Goal: Find contact information: Find contact information

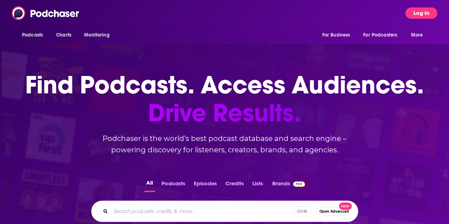
click at [433, 13] on button "Log In" at bounding box center [421, 12] width 32 height 11
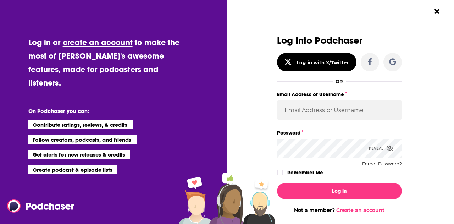
click at [336, 93] on label "Email Address or Username" at bounding box center [339, 94] width 125 height 9
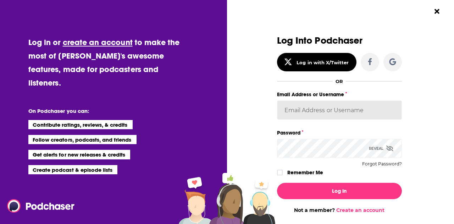
click at [336, 100] on input "Email Address or Username" at bounding box center [339, 109] width 125 height 19
click at [331, 106] on input "Email Address or Username" at bounding box center [339, 109] width 125 height 19
click at [300, 115] on input "Email Address or Username" at bounding box center [339, 109] width 125 height 19
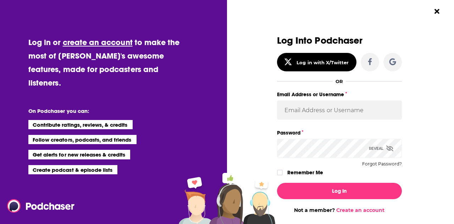
click at [246, 87] on div "Dialog" at bounding box center [214, 124] width 125 height 178
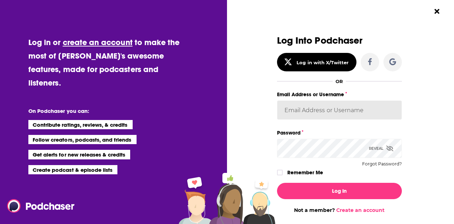
click at [301, 112] on input "Email Address or Username" at bounding box center [339, 109] width 125 height 19
type input "[PERSON_NAME][EMAIL_ADDRESS][PERSON_NAME][PERSON_NAME][DOMAIN_NAME]"
click at [277, 183] on button "Log In" at bounding box center [339, 191] width 125 height 16
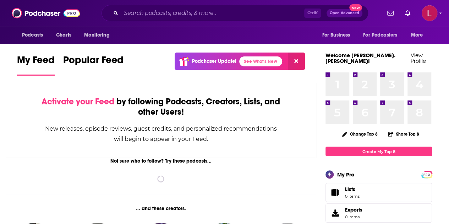
click at [170, 20] on div "Ctrl K Open Advanced New" at bounding box center [234, 13] width 267 height 16
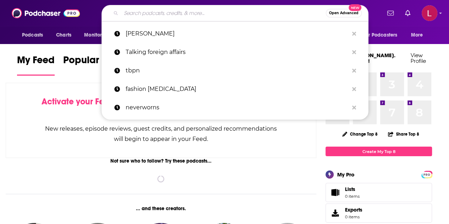
click at [169, 17] on input "Search podcasts, credits, & more..." at bounding box center [223, 12] width 205 height 11
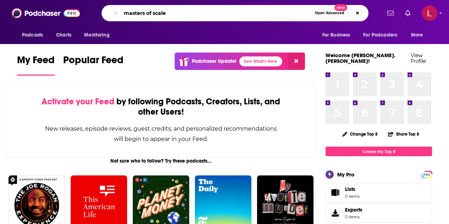
type input "masters of scale"
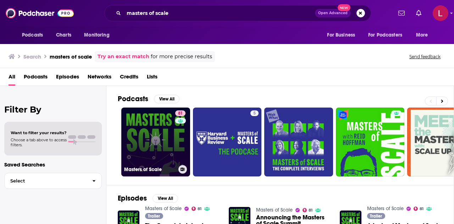
click at [138, 137] on link "81 Masters of Scale" at bounding box center [155, 141] width 69 height 69
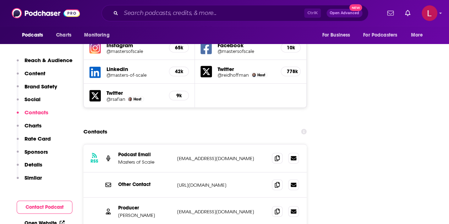
scroll to position [851, 0]
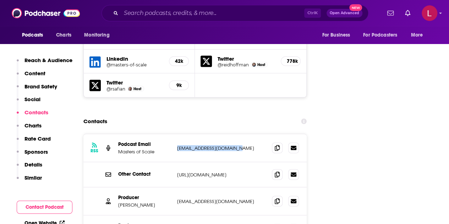
drag, startPoint x: 240, startPoint y: 117, endPoint x: 176, endPoint y: 114, distance: 64.3
click at [176, 134] on div "RSS Podcast Email Masters of Scale [EMAIL_ADDRESS][DOMAIN_NAME] [EMAIL_ADDRESS]…" at bounding box center [194, 148] width 223 height 28
copy p "[EMAIL_ADDRESS][DOMAIN_NAME]"
drag, startPoint x: 234, startPoint y: 167, endPoint x: 176, endPoint y: 166, distance: 58.5
click at [176, 187] on div "Producer [PERSON_NAME] [EMAIL_ADDRESS][DOMAIN_NAME] [EMAIL_ADDRESS][DOMAIN_NAME]" at bounding box center [194, 201] width 223 height 28
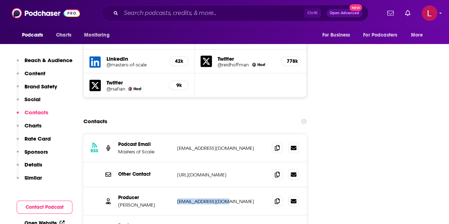
click at [228, 198] on p "[EMAIL_ADDRESS][DOMAIN_NAME]" at bounding box center [221, 201] width 89 height 6
drag, startPoint x: 238, startPoint y: 166, endPoint x: 171, endPoint y: 168, distance: 67.4
click at [0, 0] on div "Producer [PERSON_NAME] [EMAIL_ADDRESS][DOMAIN_NAME] [EMAIL_ADDRESS][DOMAIN_NAME]" at bounding box center [0, 0] width 0 height 0
copy div "[EMAIL_ADDRESS][DOMAIN_NAME]"
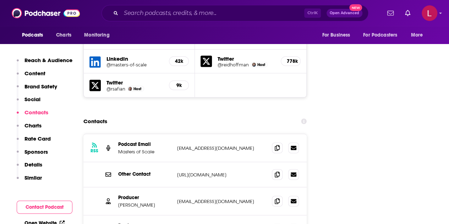
drag, startPoint x: 234, startPoint y: 194, endPoint x: 172, endPoint y: 196, distance: 62.1
copy div "[PERSON_NAME][EMAIL_ADDRESS][DOMAIN_NAME]"
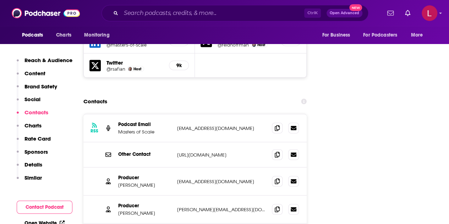
scroll to position [887, 0]
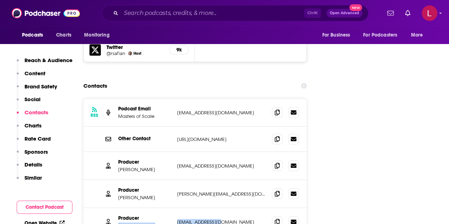
drag, startPoint x: 235, startPoint y: 190, endPoint x: 170, endPoint y: 186, distance: 66.1
click at [170, 208] on div "Producer [PERSON_NAME] [PERSON_NAME][EMAIL_ADDRESS][DOMAIN_NAME] [EMAIL_ADDRESS…" at bounding box center [194, 222] width 223 height 28
click at [210, 208] on div "Producer [PERSON_NAME] [PERSON_NAME][EMAIL_ADDRESS][DOMAIN_NAME] [EMAIL_ADDRESS…" at bounding box center [194, 222] width 223 height 28
drag, startPoint x: 235, startPoint y: 190, endPoint x: 177, endPoint y: 185, distance: 59.0
click at [177, 208] on div "Producer [PERSON_NAME] [PERSON_NAME][EMAIL_ADDRESS][DOMAIN_NAME] [EMAIL_ADDRESS…" at bounding box center [194, 222] width 223 height 28
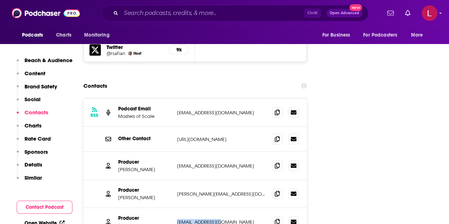
copy p "[EMAIL_ADDRESS][DOMAIN_NAME]"
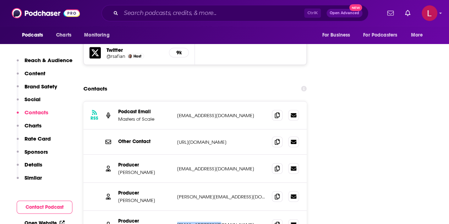
scroll to position [958, 0]
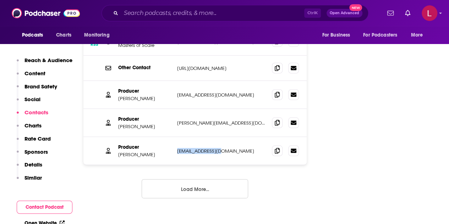
click at [204, 179] on button "Load More..." at bounding box center [195, 188] width 106 height 19
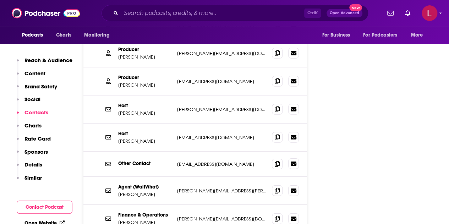
scroll to position [1028, 0]
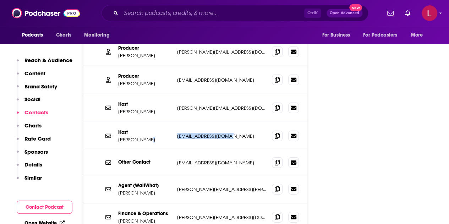
drag, startPoint x: 236, startPoint y: 102, endPoint x: 174, endPoint y: 104, distance: 62.1
click at [174, 122] on div "Host [PERSON_NAME] [EMAIL_ADDRESS][DOMAIN_NAME] [PERSON_NAME][EMAIL_ADDRESS][DO…" at bounding box center [194, 136] width 223 height 28
drag, startPoint x: 174, startPoint y: 104, endPoint x: 235, endPoint y: 104, distance: 61.4
click at [235, 122] on div "Host [PERSON_NAME] [EMAIL_ADDRESS][DOMAIN_NAME] [PERSON_NAME][EMAIL_ADDRESS][DO…" at bounding box center [194, 136] width 223 height 28
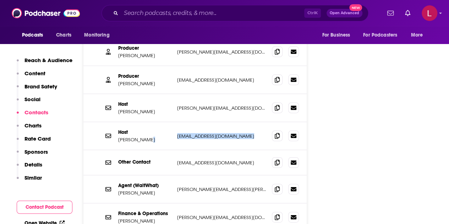
click at [235, 122] on div "Host [PERSON_NAME] [EMAIL_ADDRESS][DOMAIN_NAME] [PERSON_NAME][EMAIL_ADDRESS][DO…" at bounding box center [194, 136] width 223 height 28
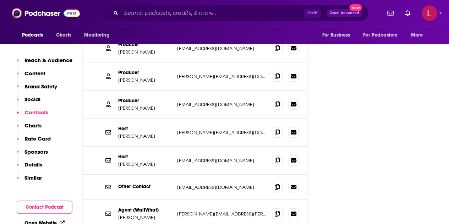
scroll to position [993, 0]
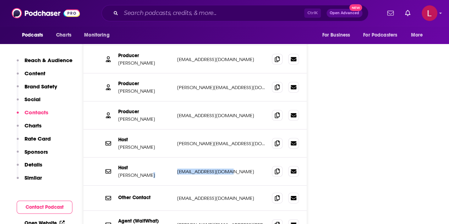
drag, startPoint x: 251, startPoint y: 142, endPoint x: 167, endPoint y: 137, distance: 84.2
click at [167, 157] on div "Host [PERSON_NAME] [EMAIL_ADDRESS][DOMAIN_NAME] [PERSON_NAME][EMAIL_ADDRESS][DO…" at bounding box center [194, 171] width 223 height 28
copy div "[EMAIL_ADDRESS][DOMAIN_NAME]"
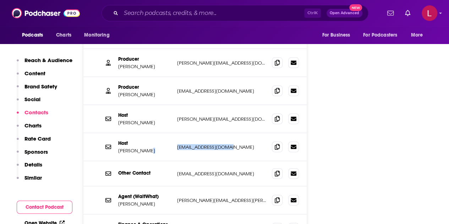
scroll to position [1028, 0]
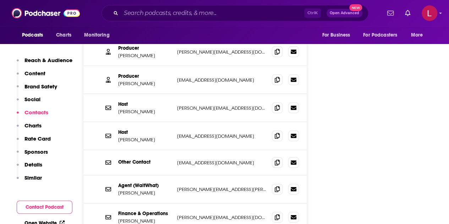
click at [208, 186] on p "[PERSON_NAME][EMAIL_ADDRESS][PERSON_NAME][DOMAIN_NAME]" at bounding box center [221, 189] width 89 height 6
drag, startPoint x: 233, startPoint y: 100, endPoint x: 178, endPoint y: 101, distance: 55.0
click at [178, 133] on p "[EMAIL_ADDRESS][DOMAIN_NAME]" at bounding box center [221, 136] width 89 height 6
drag, startPoint x: 177, startPoint y: 100, endPoint x: 247, endPoint y: 104, distance: 70.3
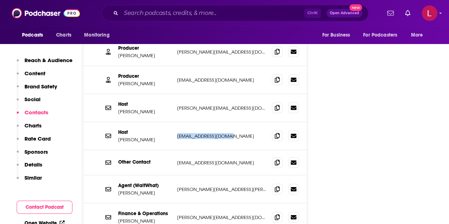
click at [241, 122] on div "Host [PERSON_NAME] [EMAIL_ADDRESS][DOMAIN_NAME] [PERSON_NAME][EMAIL_ADDRESS][DO…" at bounding box center [194, 136] width 223 height 28
copy p "[EMAIL_ADDRESS][DOMAIN_NAME]"
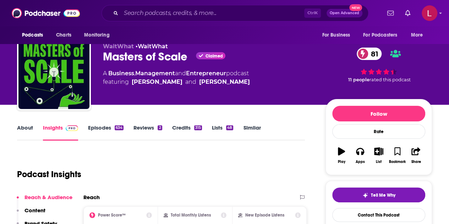
scroll to position [0, 0]
